Goal: Obtain resource: Obtain resource

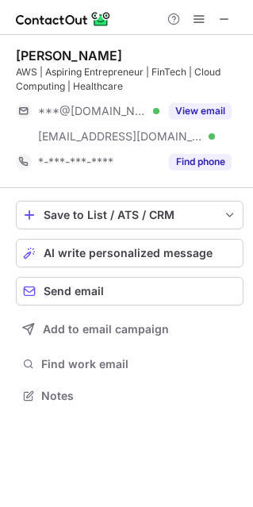
scroll to position [384, 253]
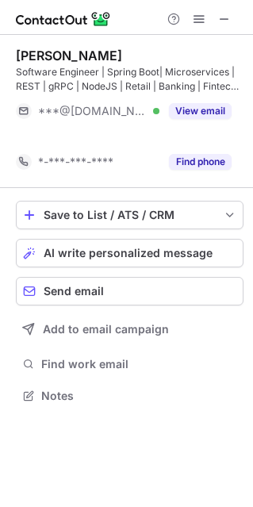
scroll to position [359, 253]
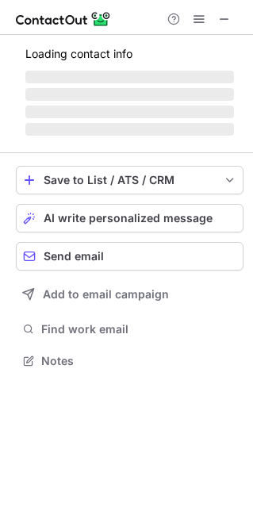
scroll to position [359, 253]
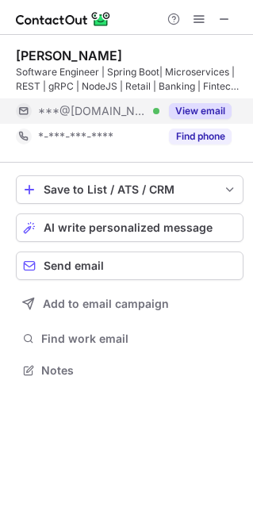
click at [202, 107] on button "View email" at bounding box center [200, 111] width 63 height 16
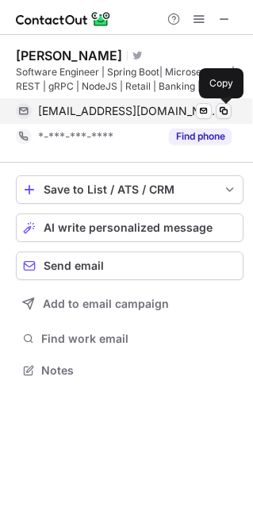
click at [225, 110] on span at bounding box center [223, 111] width 13 height 13
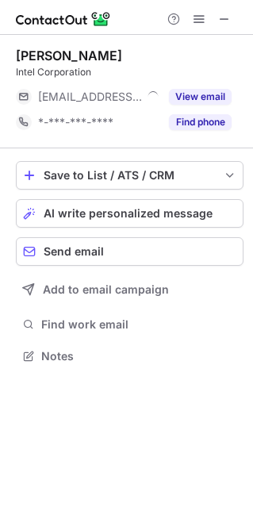
scroll to position [8, 8]
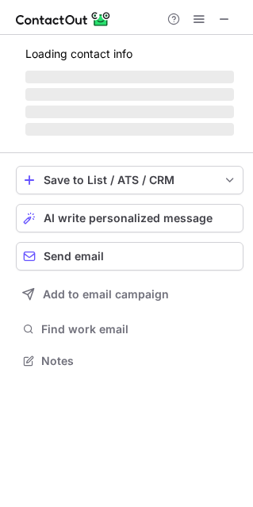
scroll to position [370, 253]
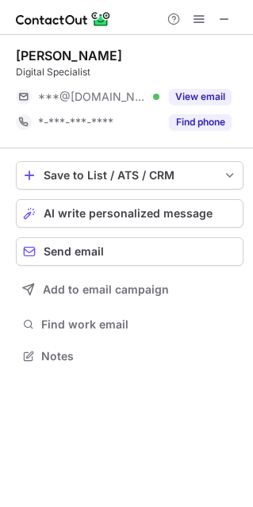
scroll to position [8, 8]
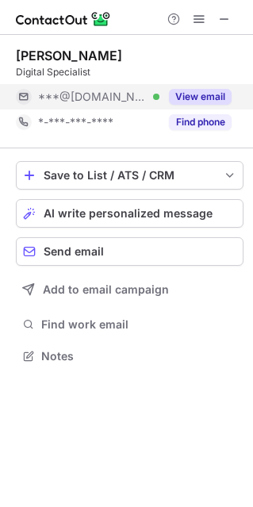
click at [206, 98] on button "View email" at bounding box center [200, 97] width 63 height 16
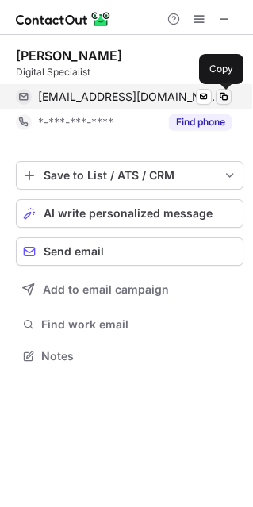
click at [225, 96] on span at bounding box center [223, 96] width 13 height 13
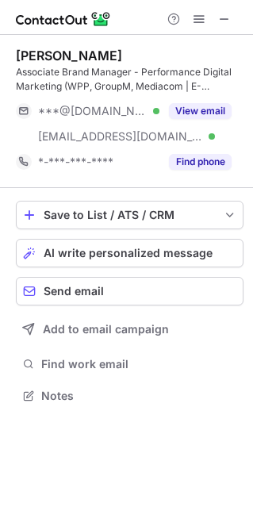
scroll to position [384, 253]
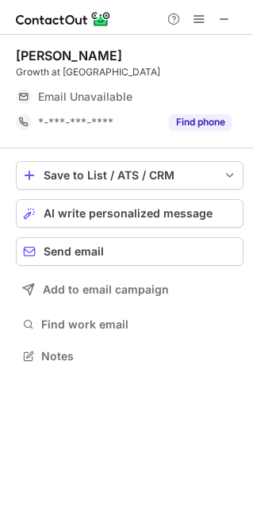
scroll to position [8, 8]
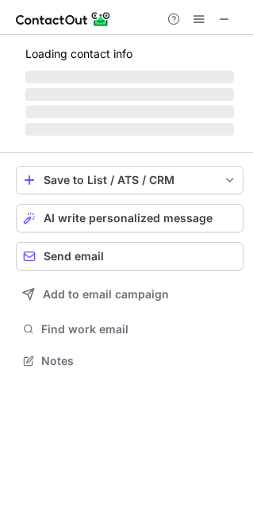
scroll to position [359, 253]
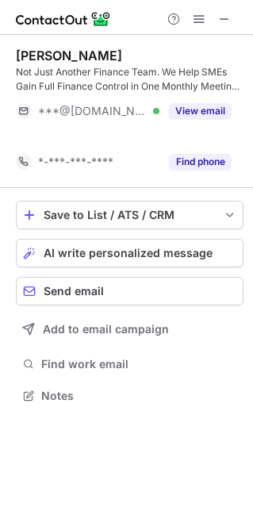
scroll to position [359, 253]
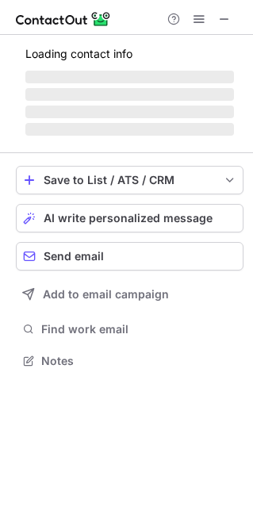
scroll to position [359, 253]
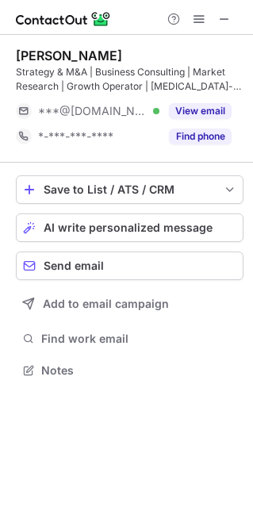
click at [42, 70] on div "Strategy & M&A | Business Consulting | Market Research | Growth Operator | CAPE…" at bounding box center [130, 79] width 228 height 29
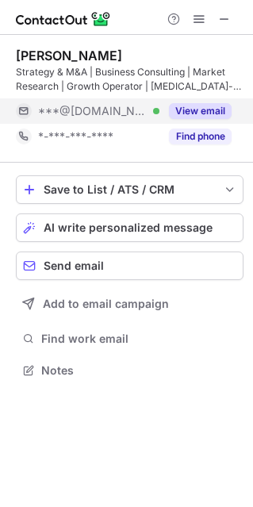
click at [196, 108] on button "View email" at bounding box center [200, 111] width 63 height 16
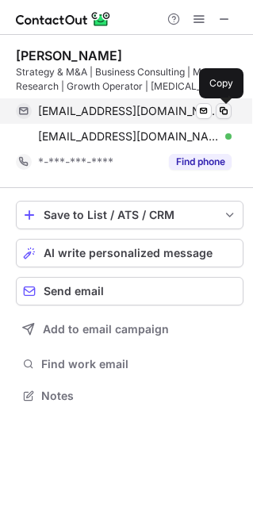
click at [225, 111] on span at bounding box center [223, 111] width 13 height 13
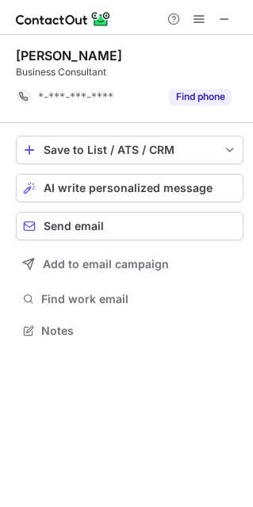
scroll to position [319, 253]
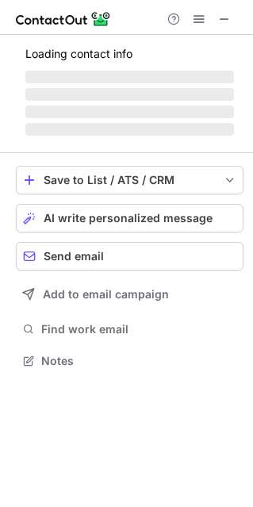
scroll to position [8, 8]
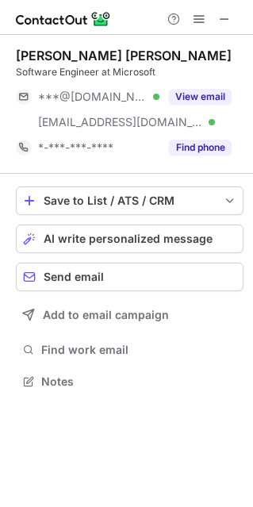
scroll to position [370, 253]
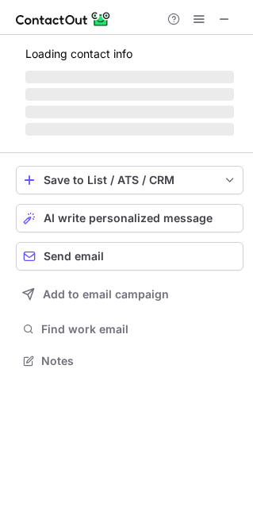
scroll to position [8, 8]
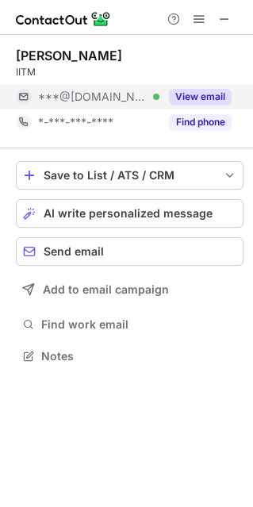
click at [200, 99] on button "View email" at bounding box center [200, 97] width 63 height 16
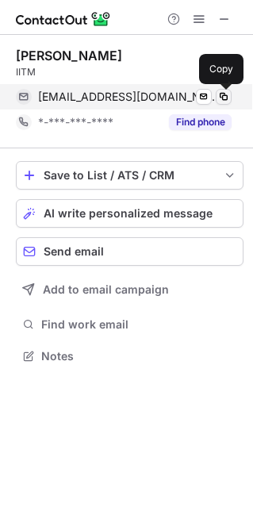
click at [222, 98] on span at bounding box center [223, 96] width 13 height 13
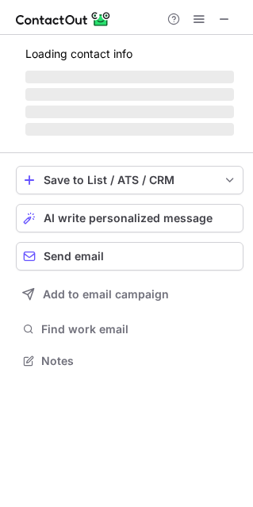
scroll to position [8, 8]
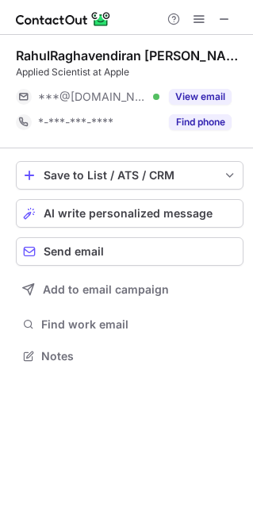
scroll to position [8, 8]
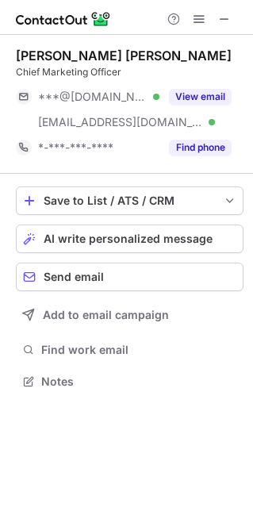
scroll to position [370, 253]
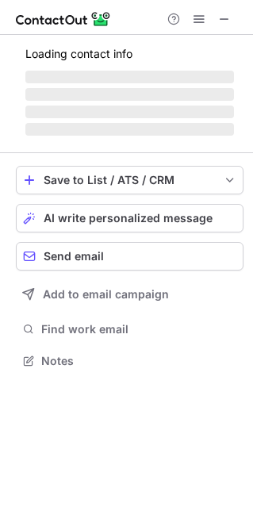
scroll to position [351, 253]
